Goal: Information Seeking & Learning: Learn about a topic

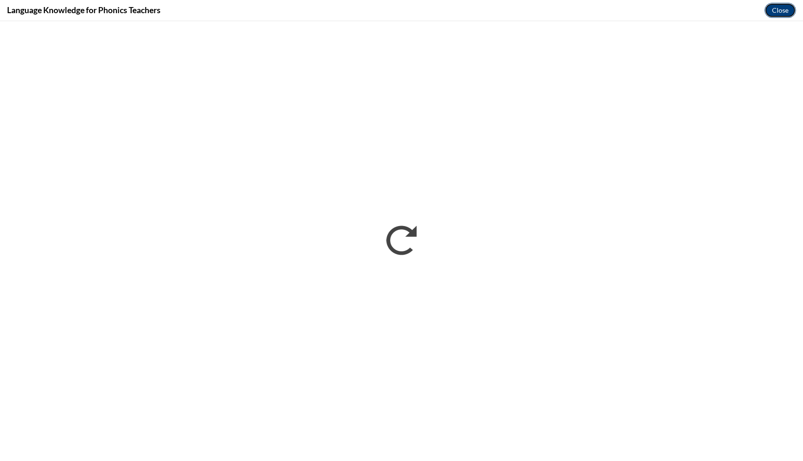
click at [784, 12] on button "Close" at bounding box center [780, 10] width 31 height 15
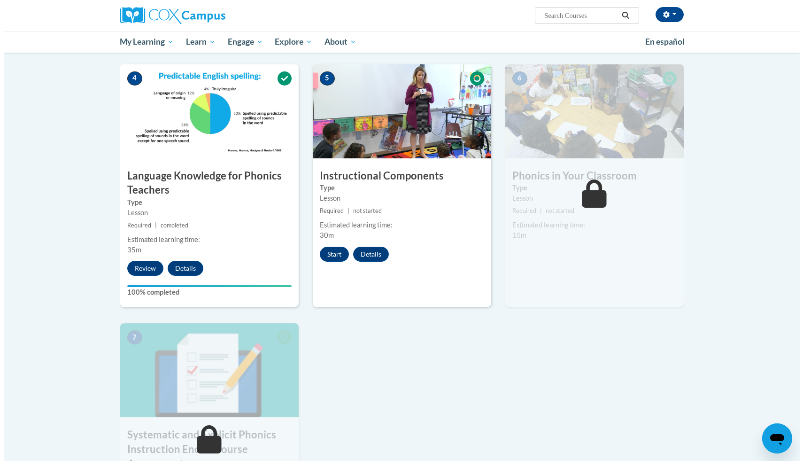
scroll to position [429, 0]
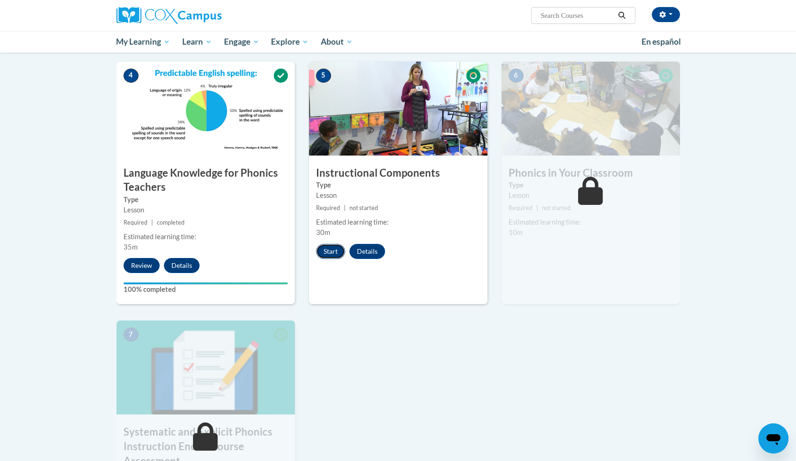
click at [335, 248] on button "Start" at bounding box center [330, 251] width 29 height 15
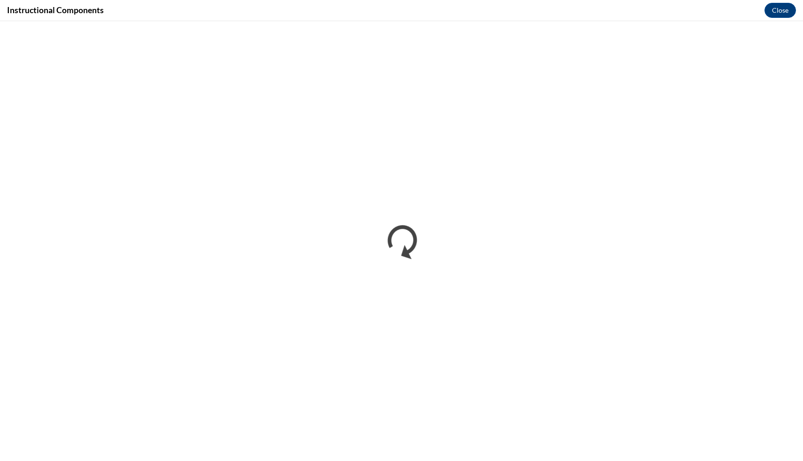
scroll to position [0, 0]
